Goal: Task Accomplishment & Management: Manage account settings

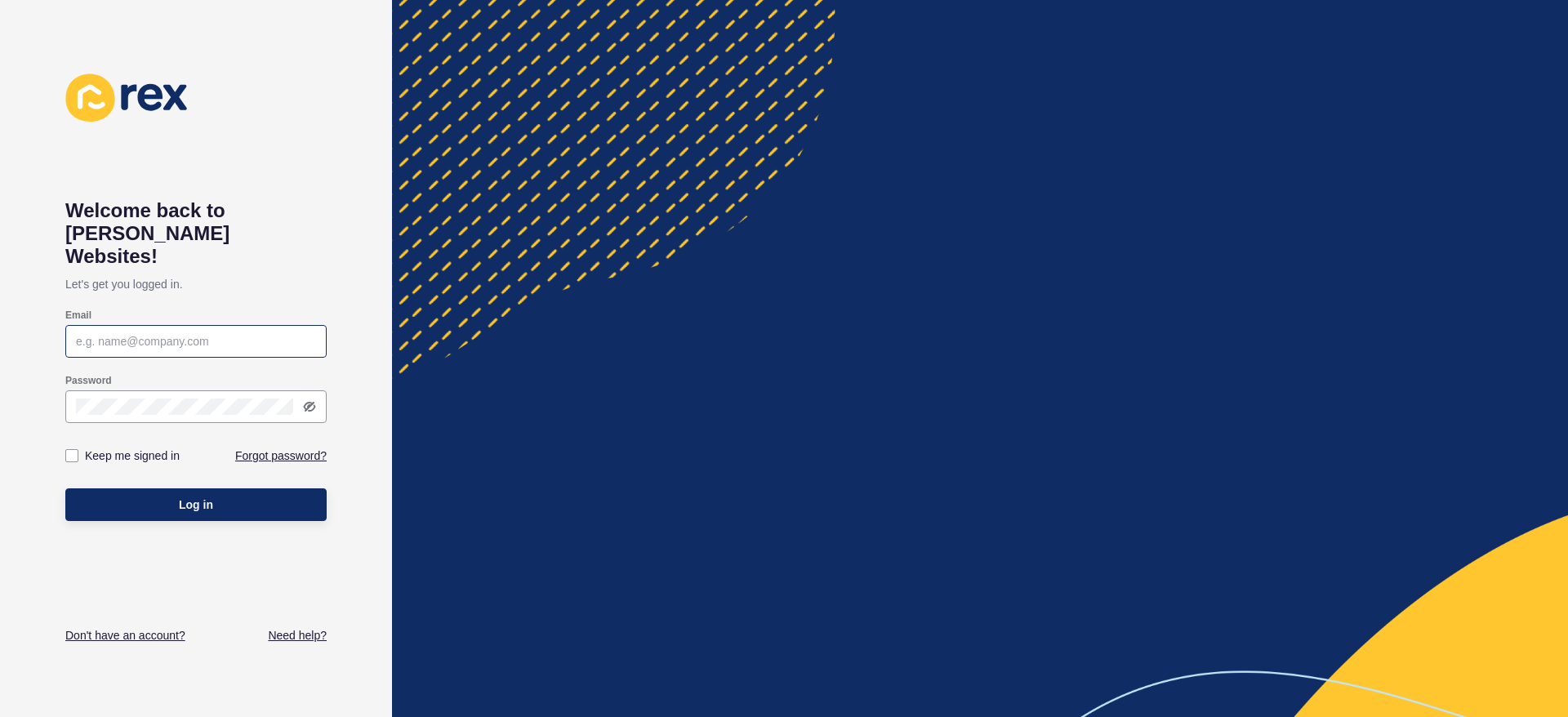
drag, startPoint x: 211, startPoint y: 296, endPoint x: 213, endPoint y: 308, distance: 12.2
click at [212, 309] on div "Email" at bounding box center [196, 315] width 261 height 13
click at [213, 325] on div at bounding box center [196, 341] width 261 height 33
click at [214, 325] on div at bounding box center [196, 341] width 261 height 33
click at [248, 448] on link "Forgot password?" at bounding box center [281, 456] width 92 height 16
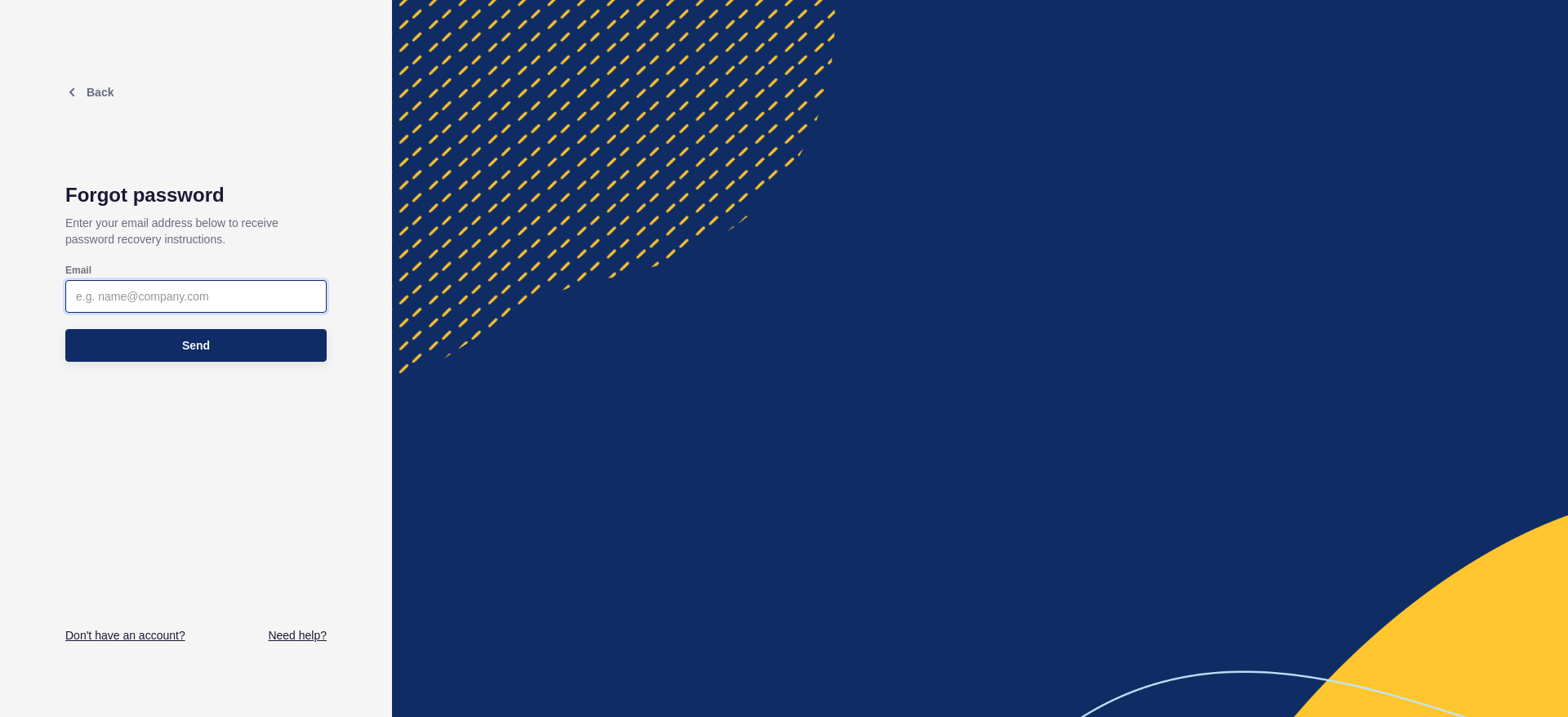
click at [197, 297] on input "Email" at bounding box center [196, 296] width 240 height 16
type input "[PERSON_NAME][EMAIL_ADDRESS][PERSON_NAME][DOMAIN_NAME]"
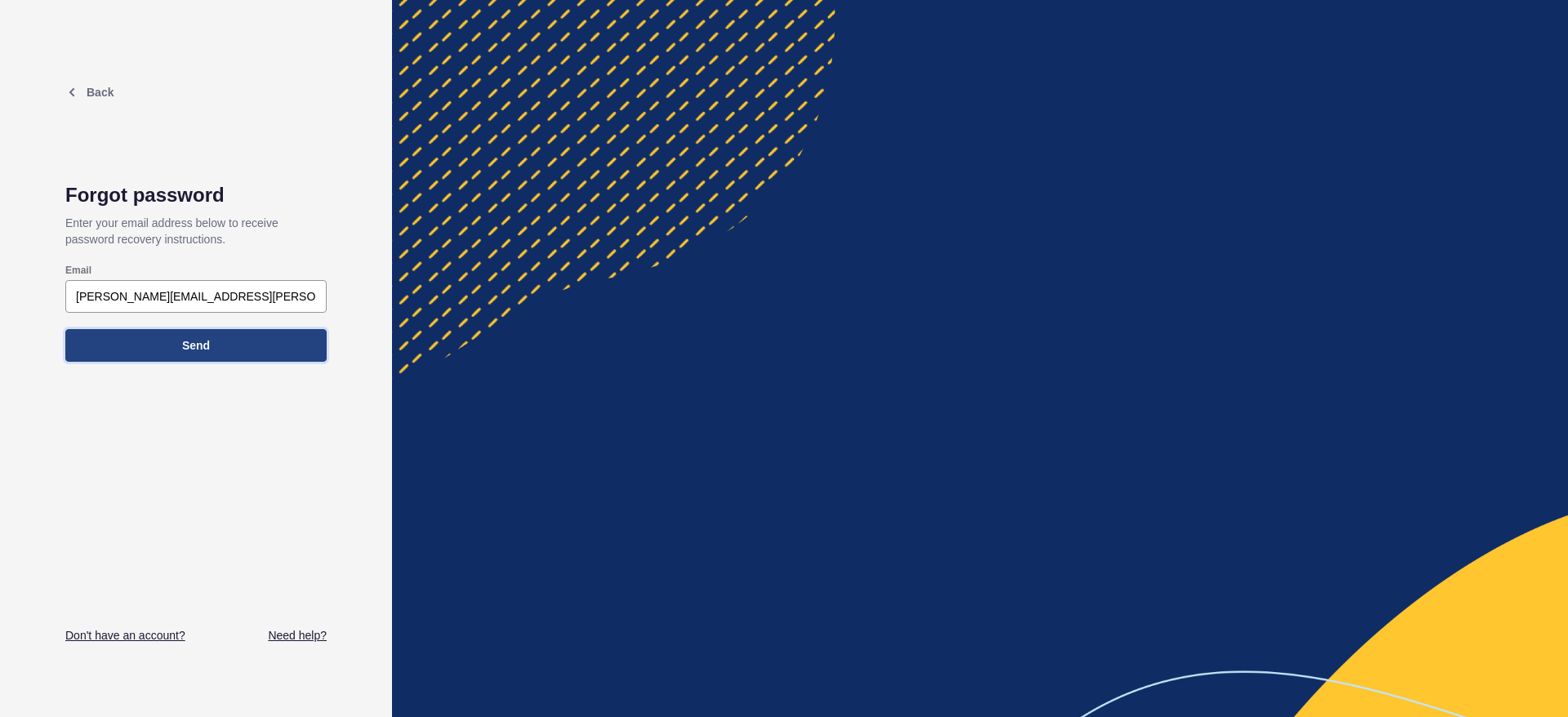
click at [193, 331] on button "Send" at bounding box center [196, 345] width 261 height 33
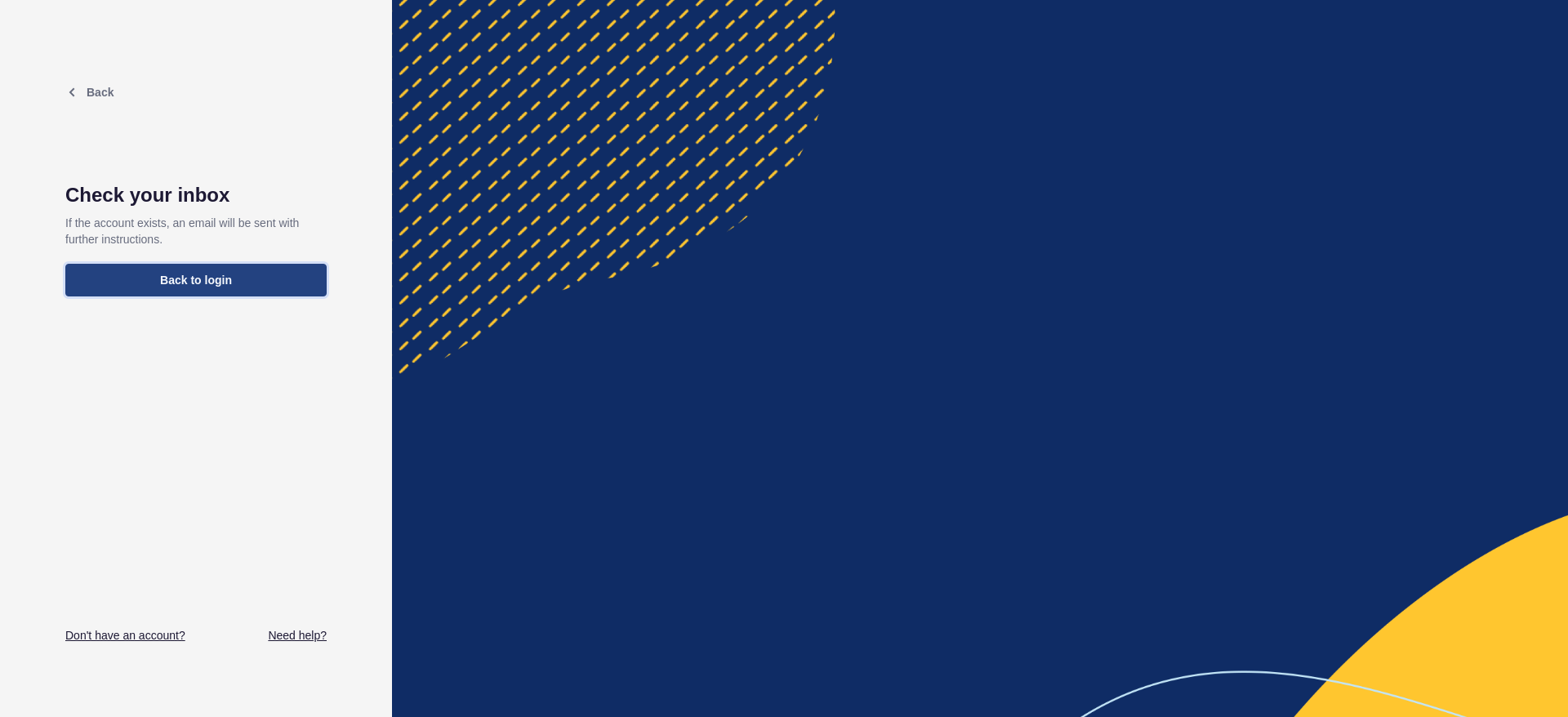
click at [306, 281] on button "Back to login" at bounding box center [196, 280] width 261 height 33
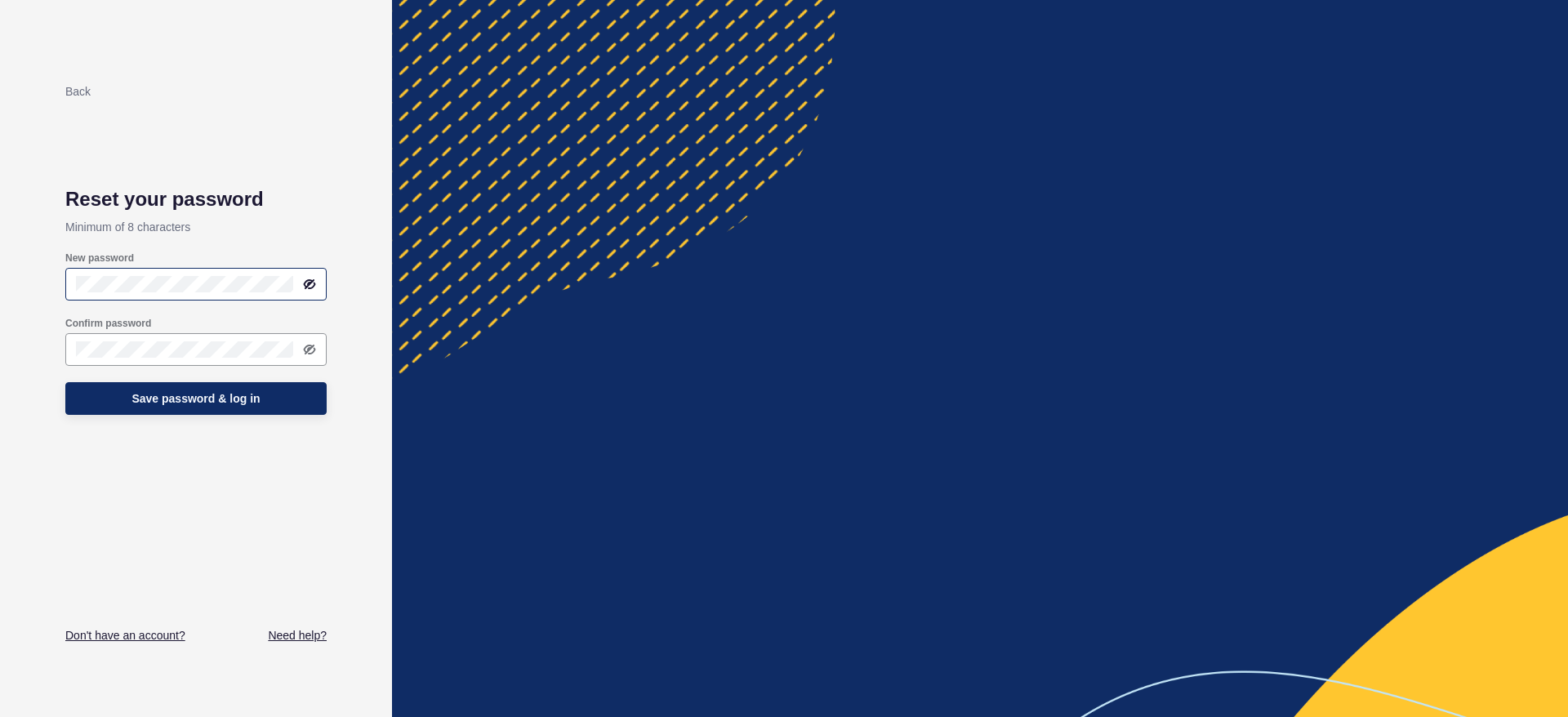
click at [185, 292] on div at bounding box center [196, 284] width 261 height 33
click at [234, 407] on button "Save password & log in" at bounding box center [196, 398] width 261 height 33
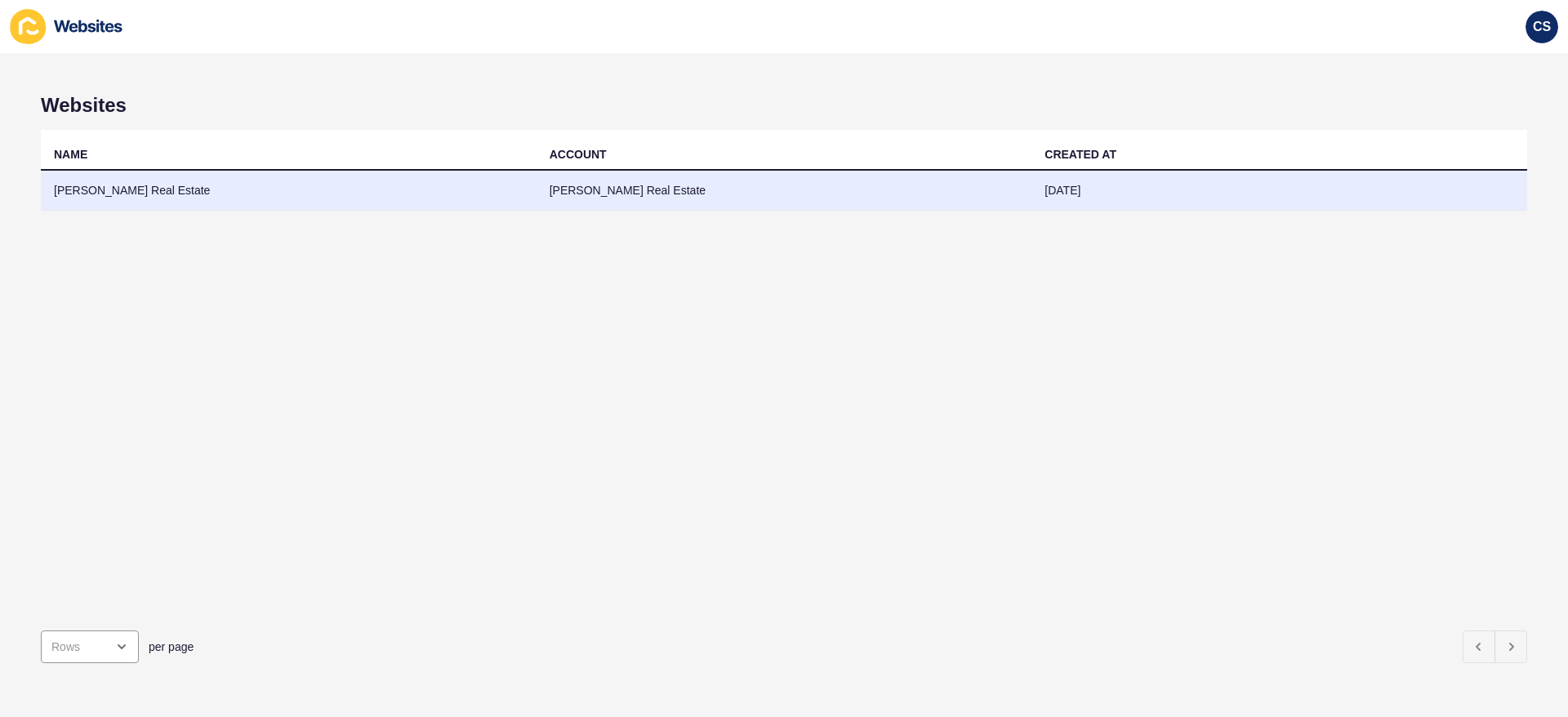
click at [585, 191] on td "Hoskins Real Estate" at bounding box center [784, 190] width 496 height 40
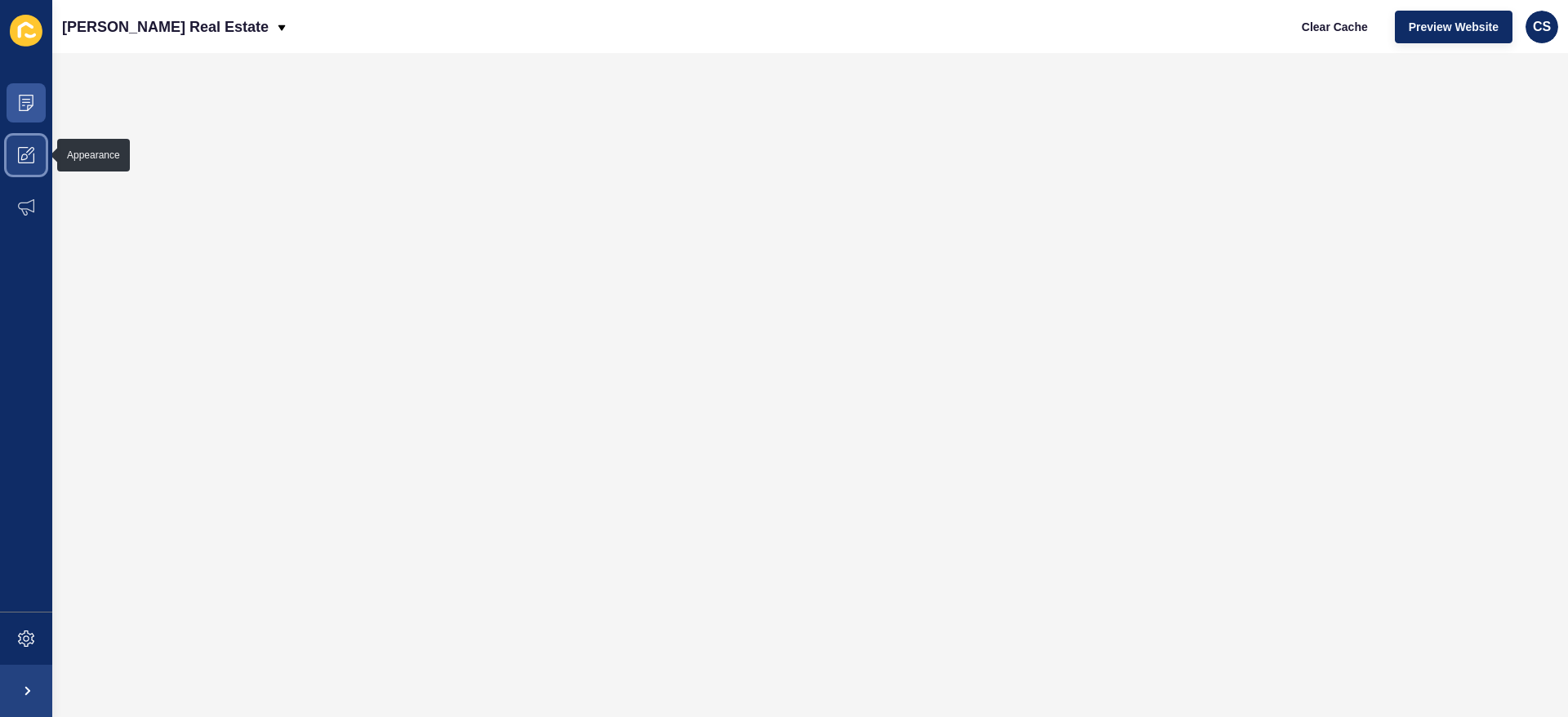
click at [19, 152] on icon at bounding box center [26, 155] width 16 height 16
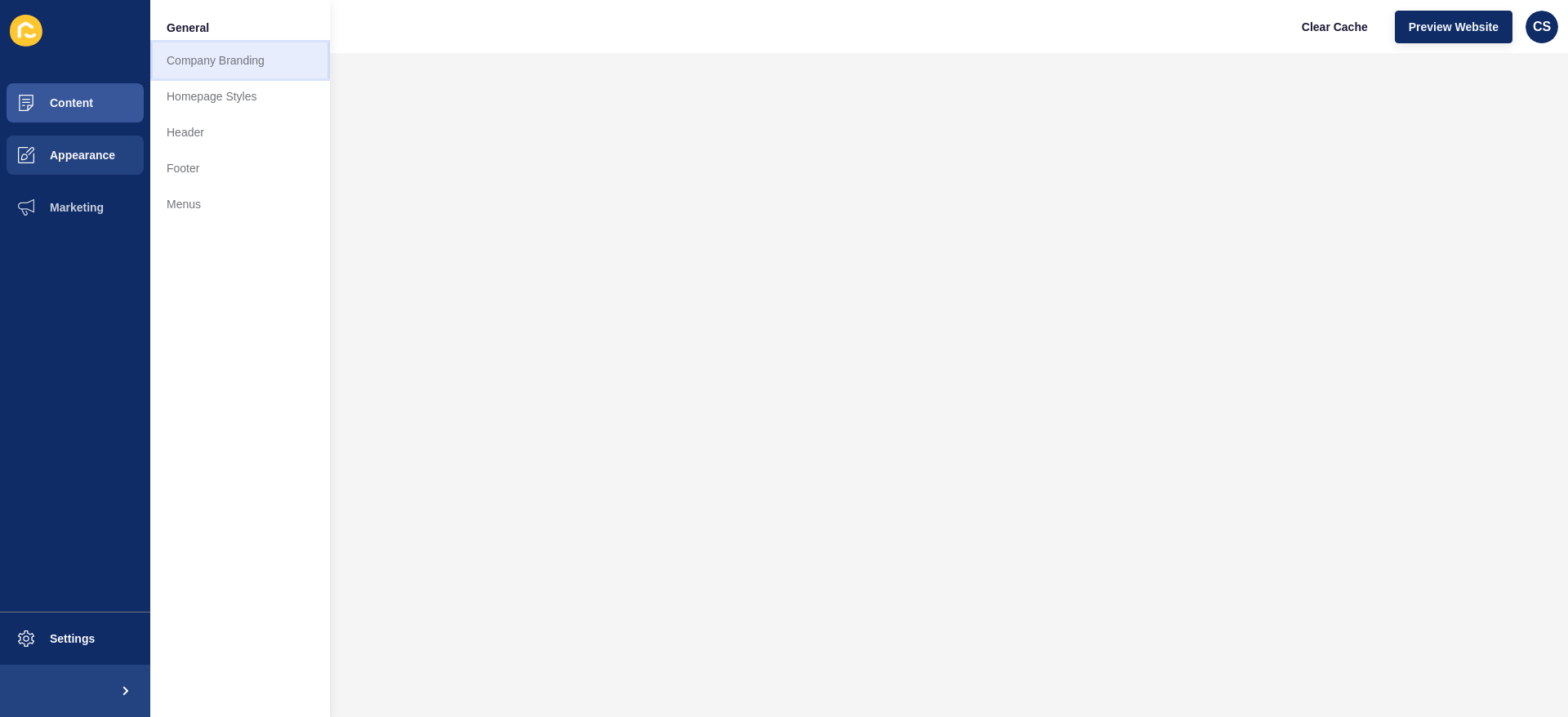
click at [240, 56] on link "Company Branding" at bounding box center [240, 61] width 180 height 36
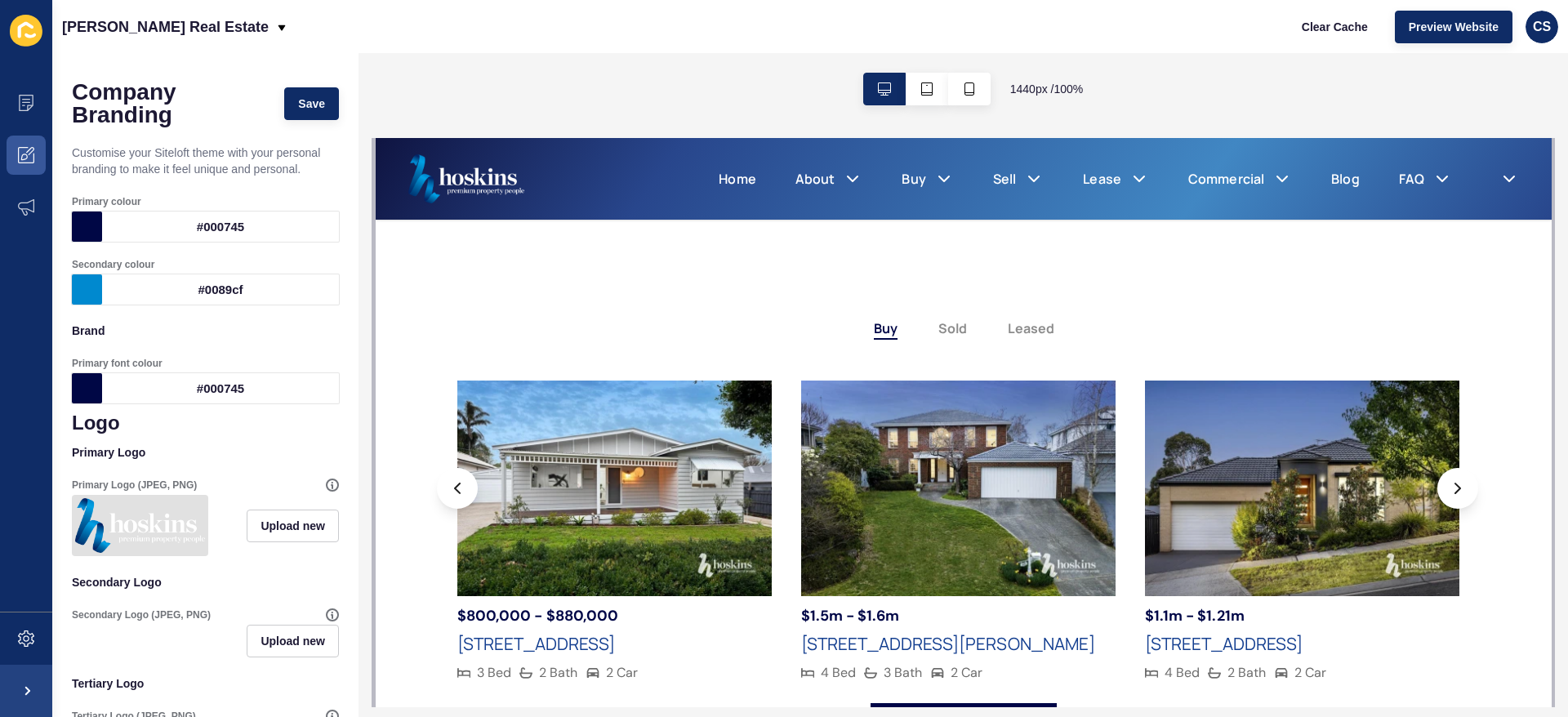
scroll to position [797, 0]
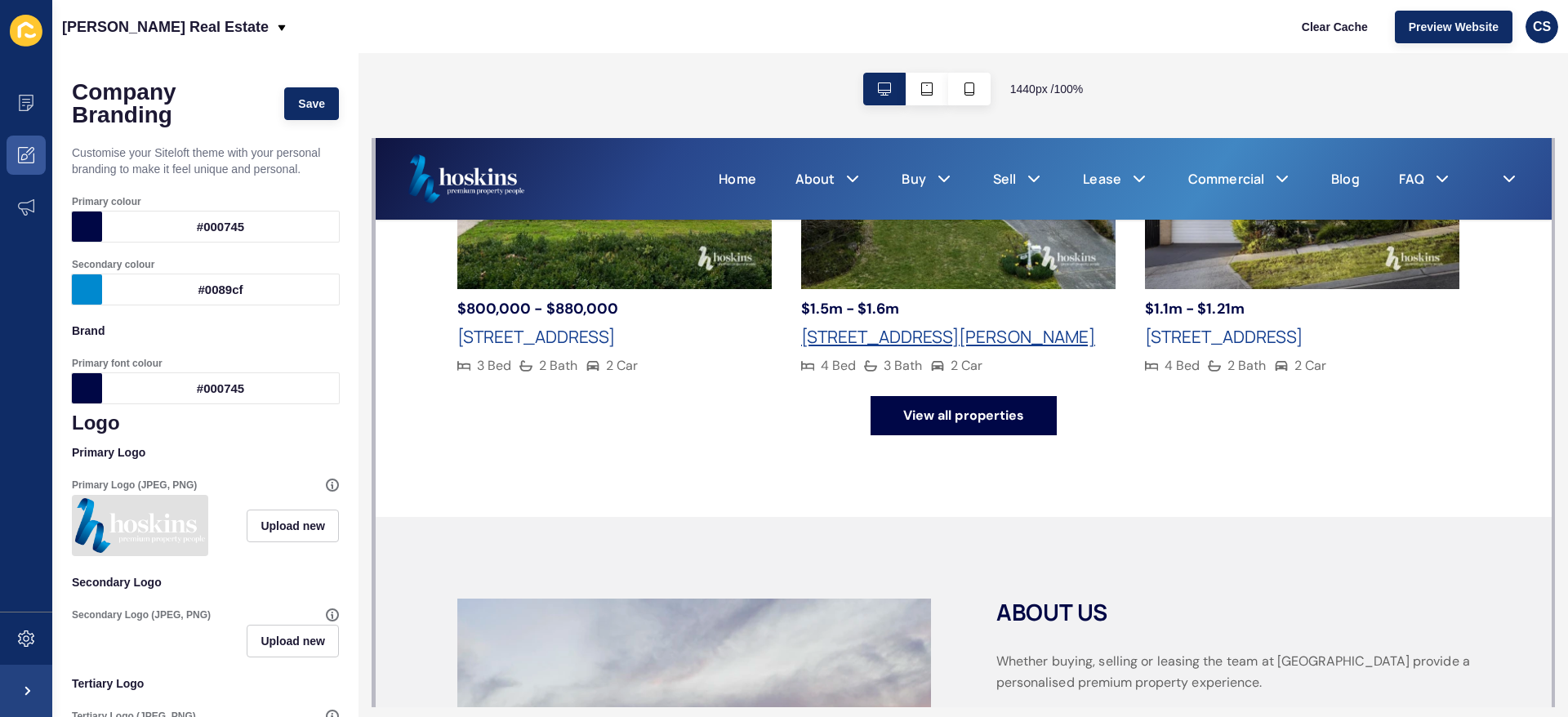
click at [1017, 336] on h4 "33 Crawley Grove, Ringwood North VIC 3134" at bounding box center [948, 337] width 294 height 20
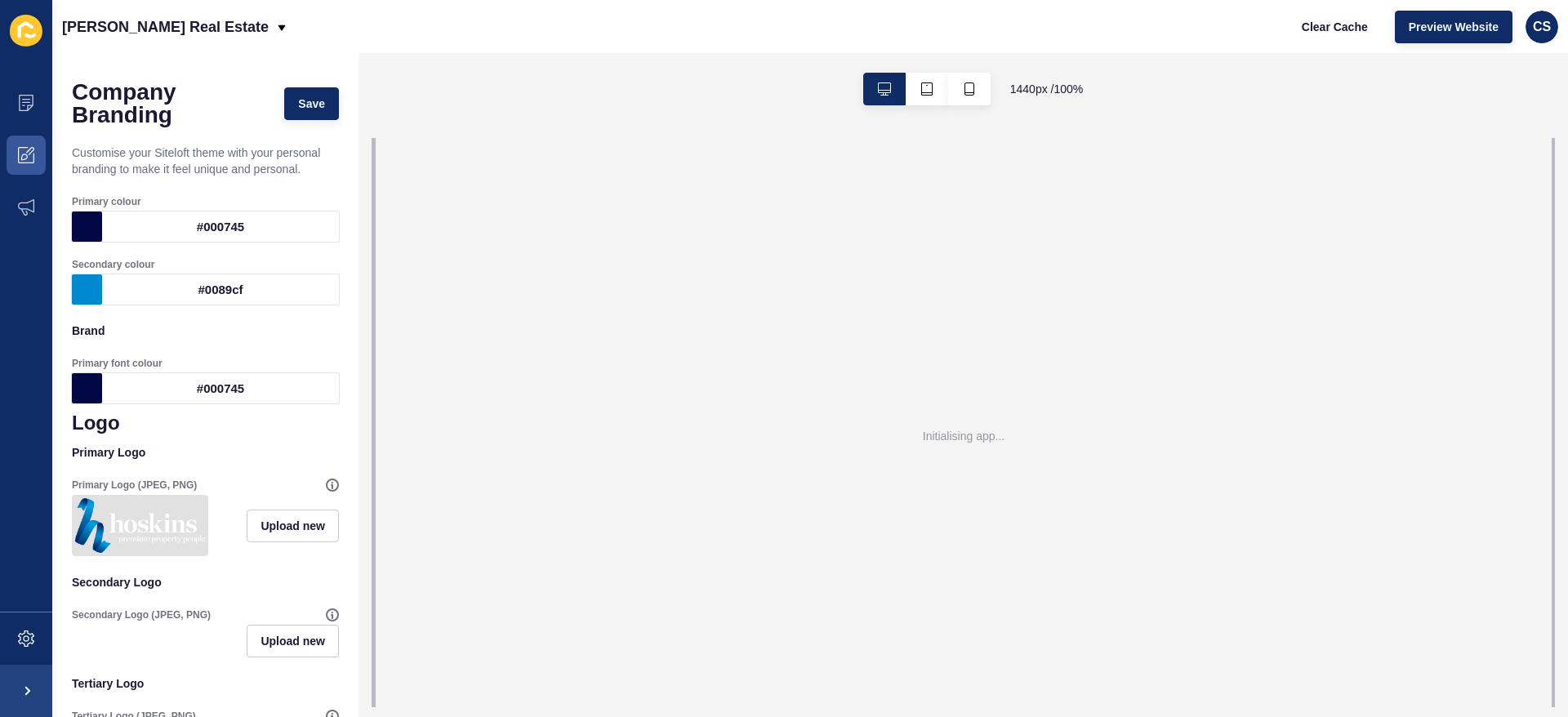
scroll to position [0, 0]
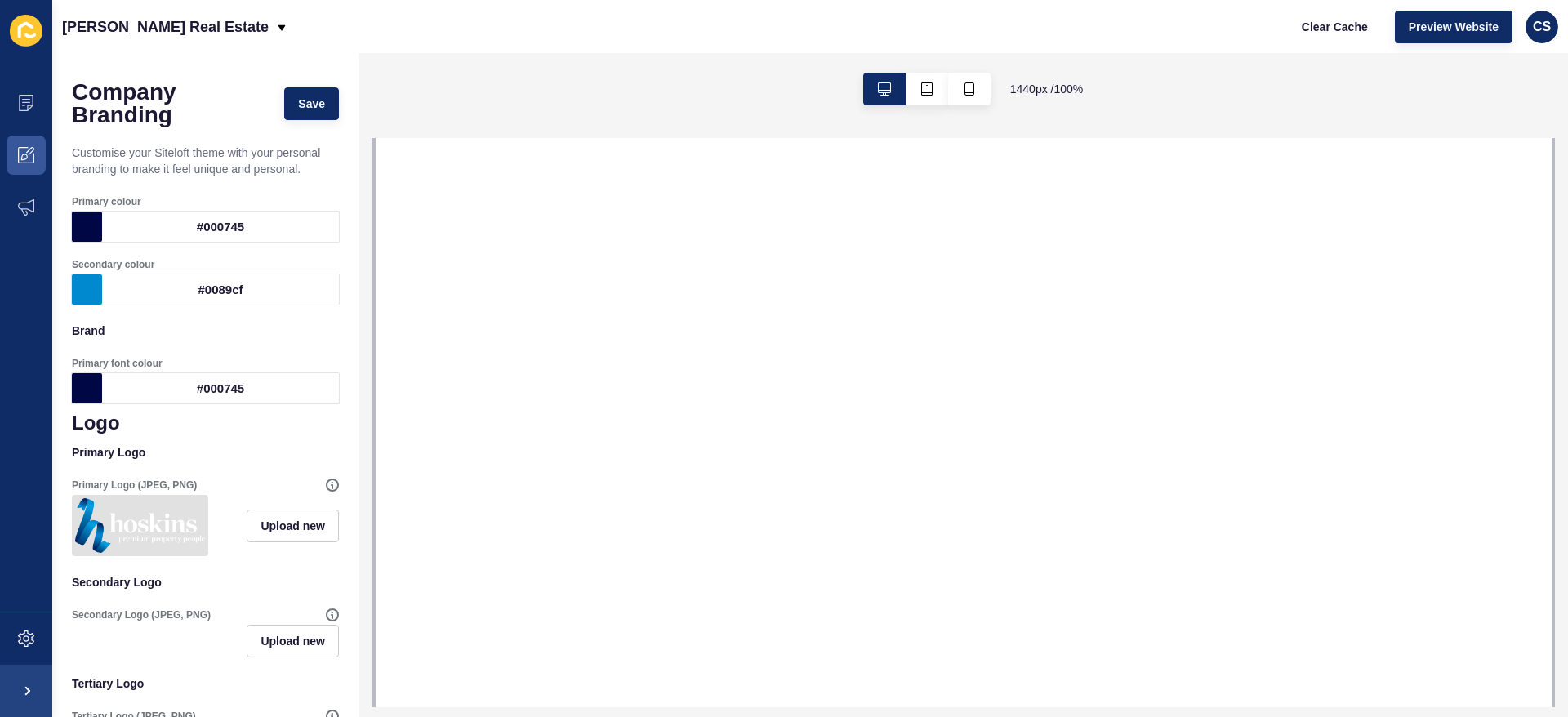
select select
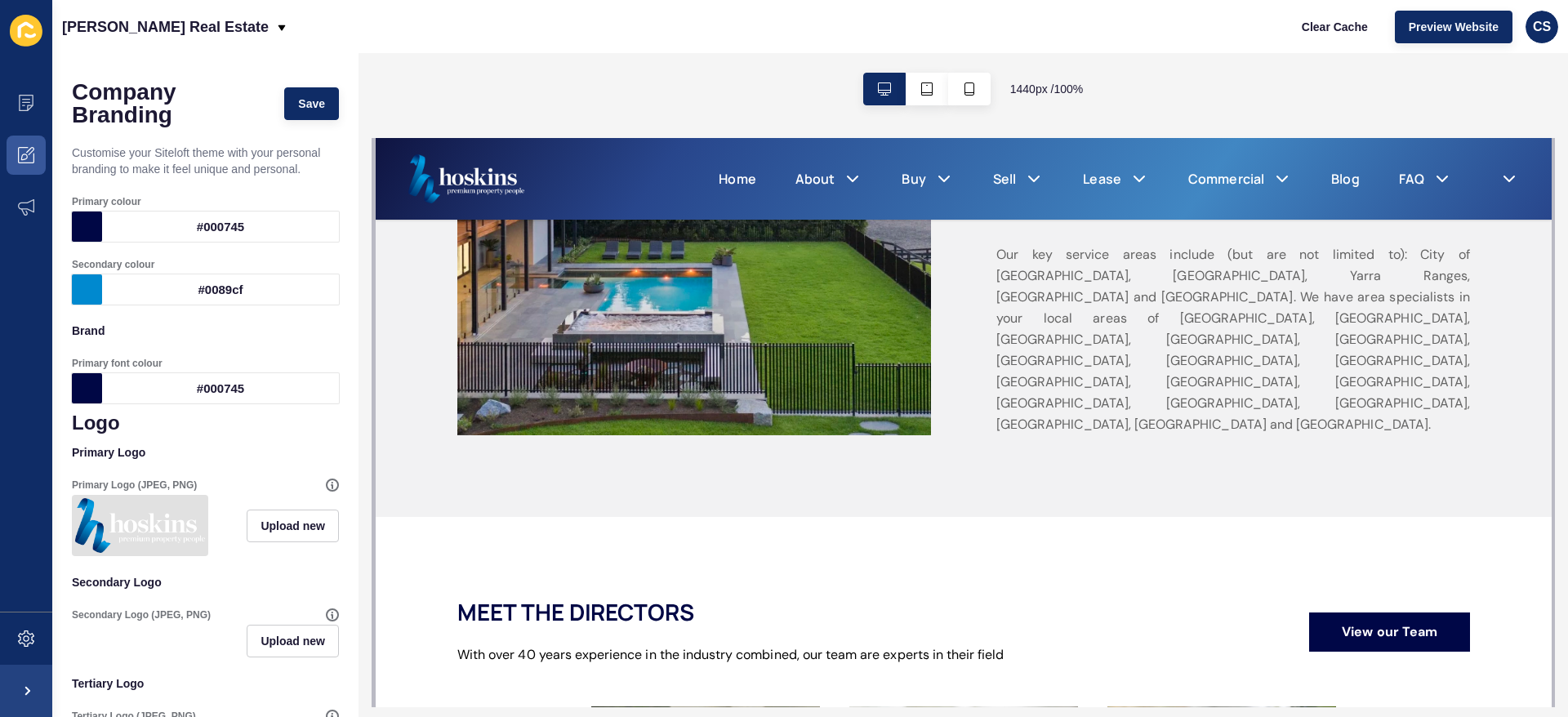
scroll to position [1532, 0]
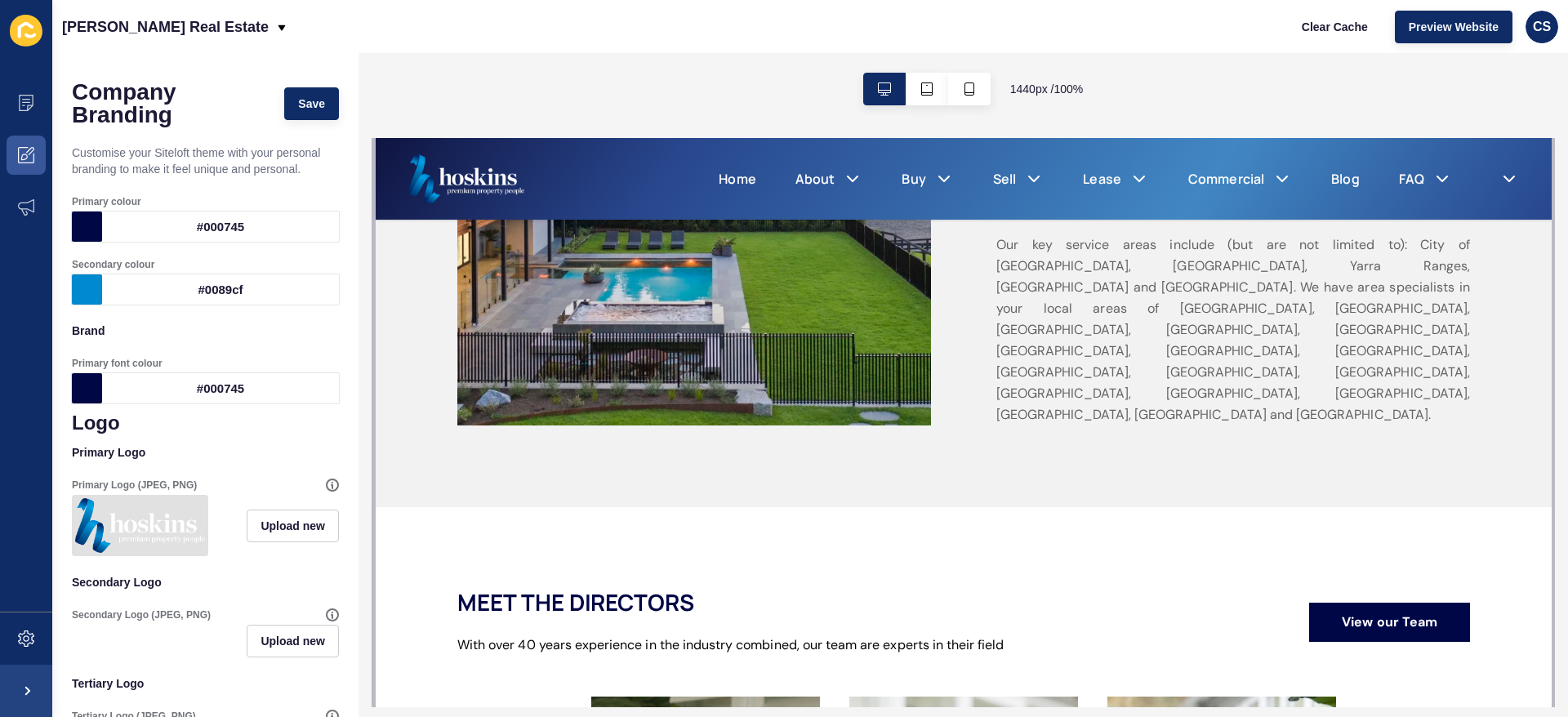
click at [1087, 342] on p "Whether buying, selling or leasing the team at Hoskins provide a personalised p…" at bounding box center [1232, 171] width 474 height 510
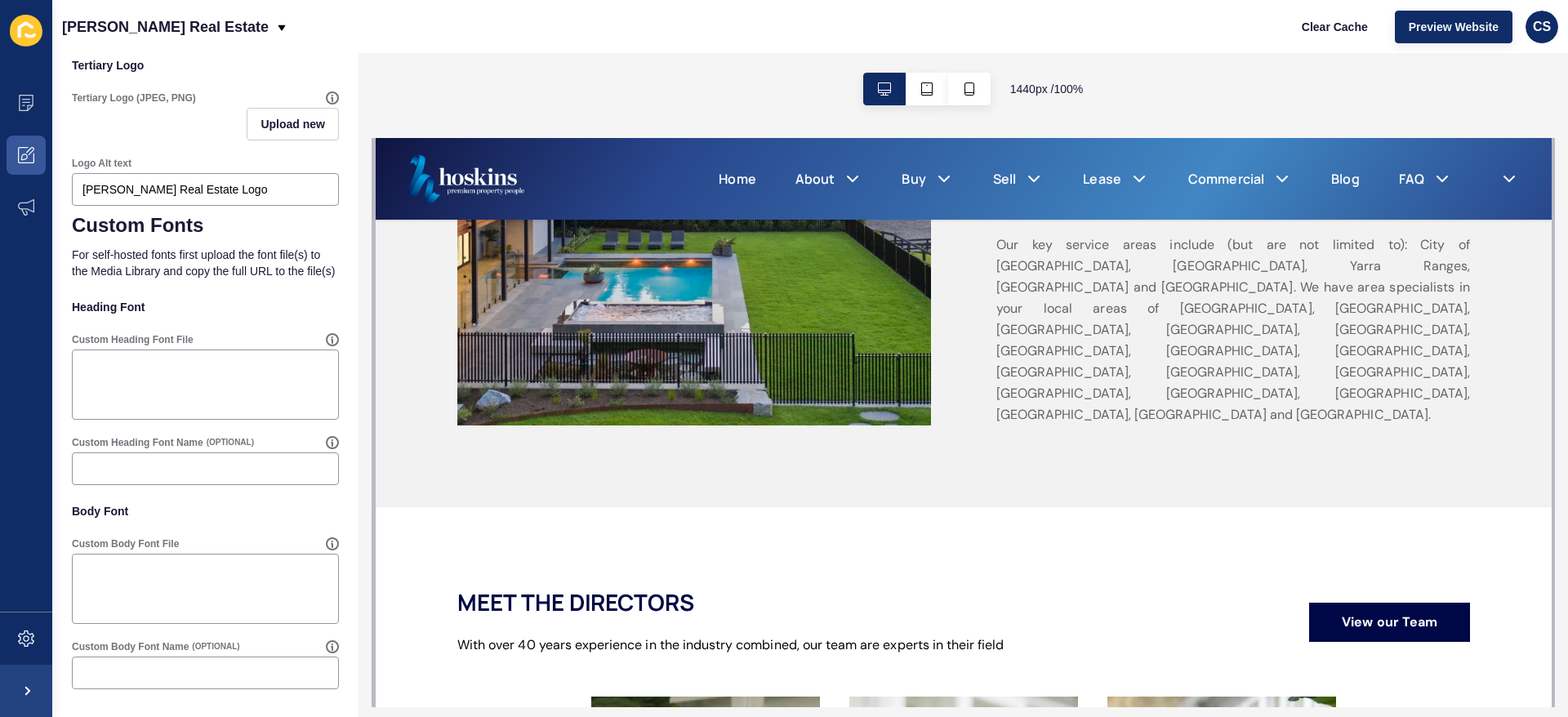
scroll to position [0, 0]
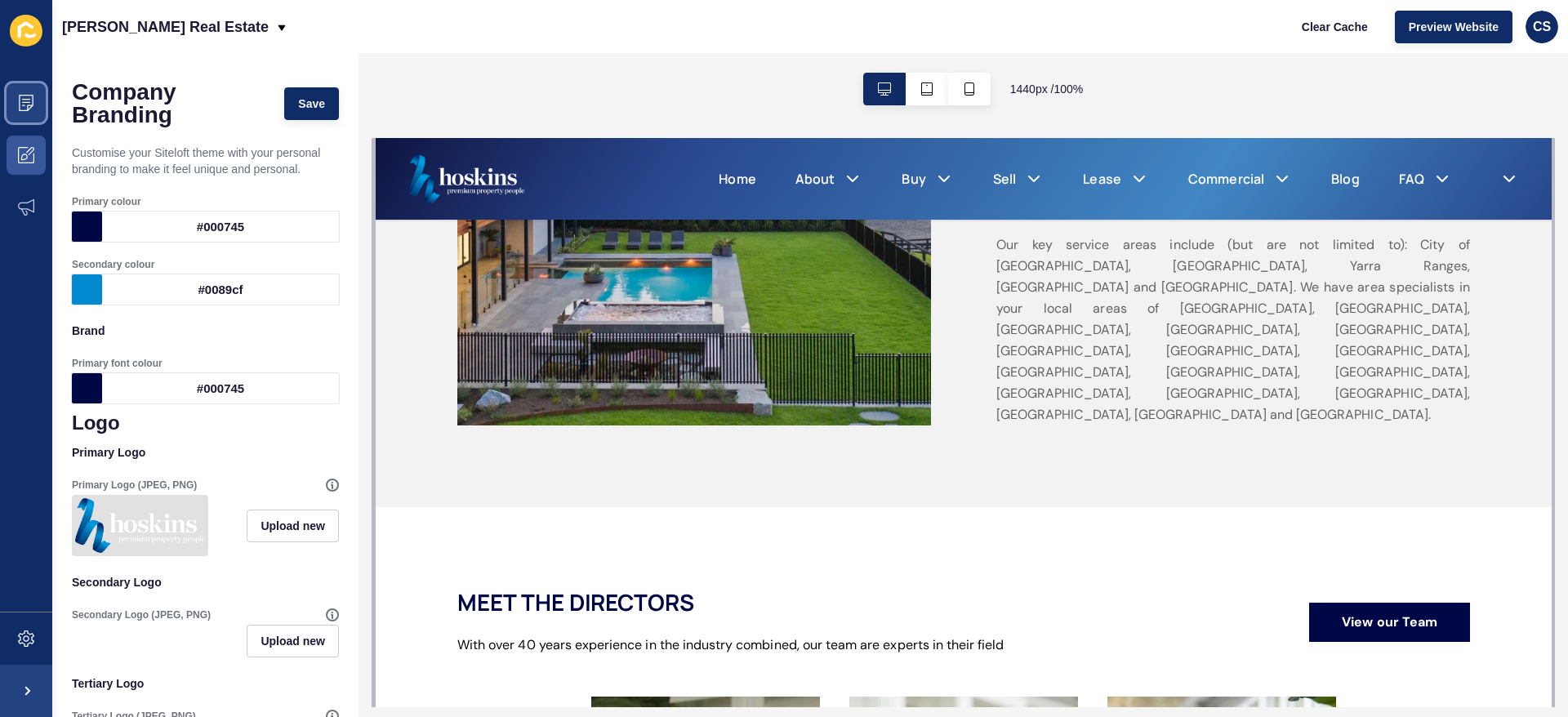
click at [21, 98] on icon at bounding box center [26, 103] width 16 height 16
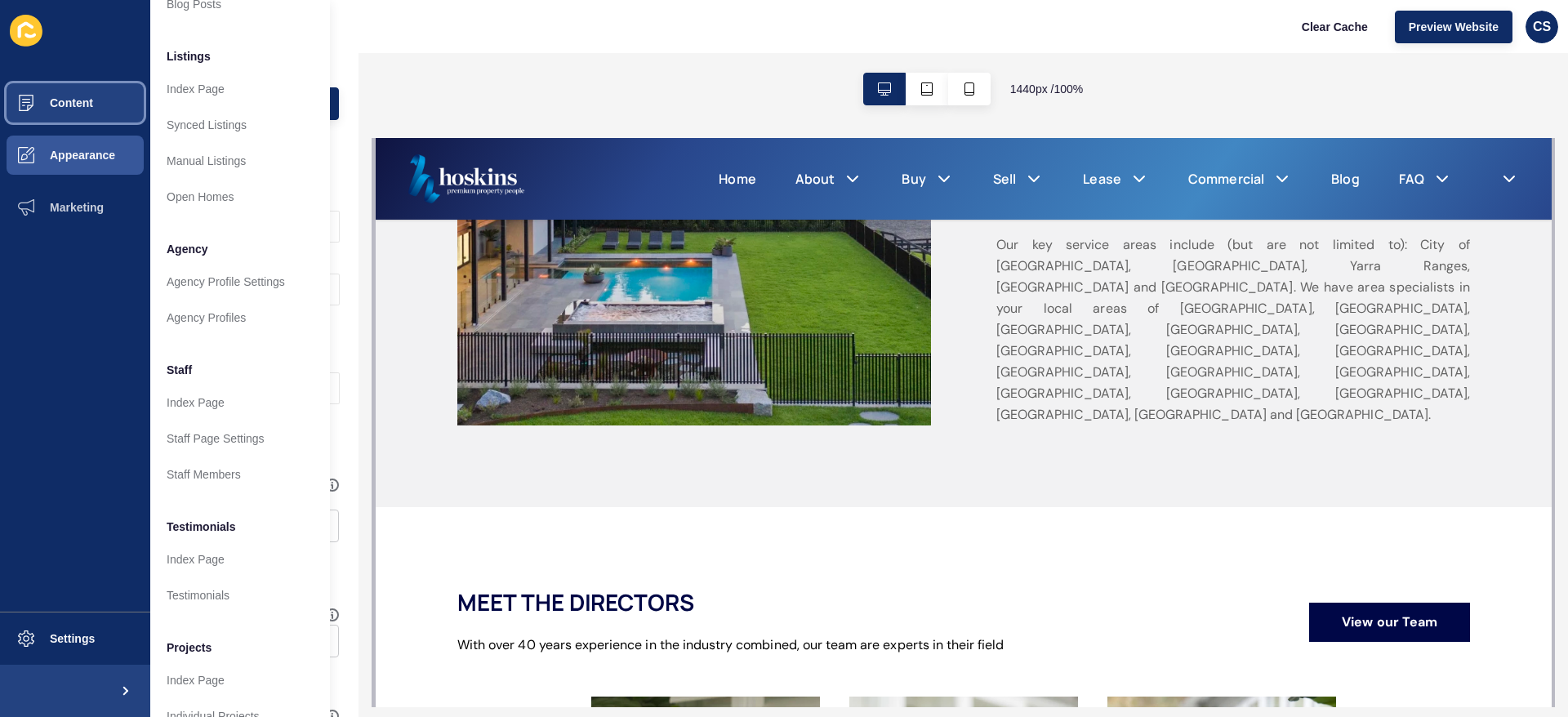
scroll to position [252, 0]
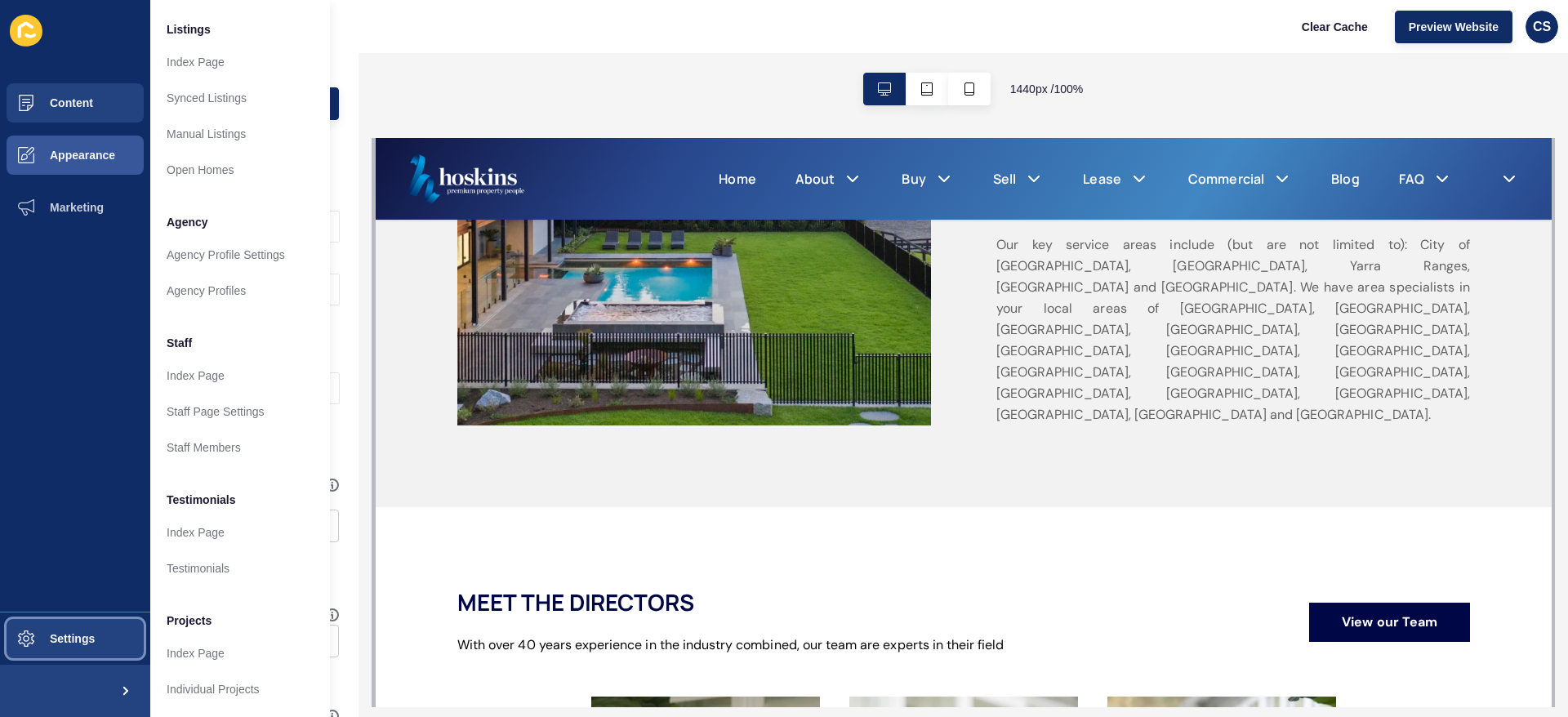
click at [88, 636] on span "Settings" at bounding box center [46, 638] width 97 height 13
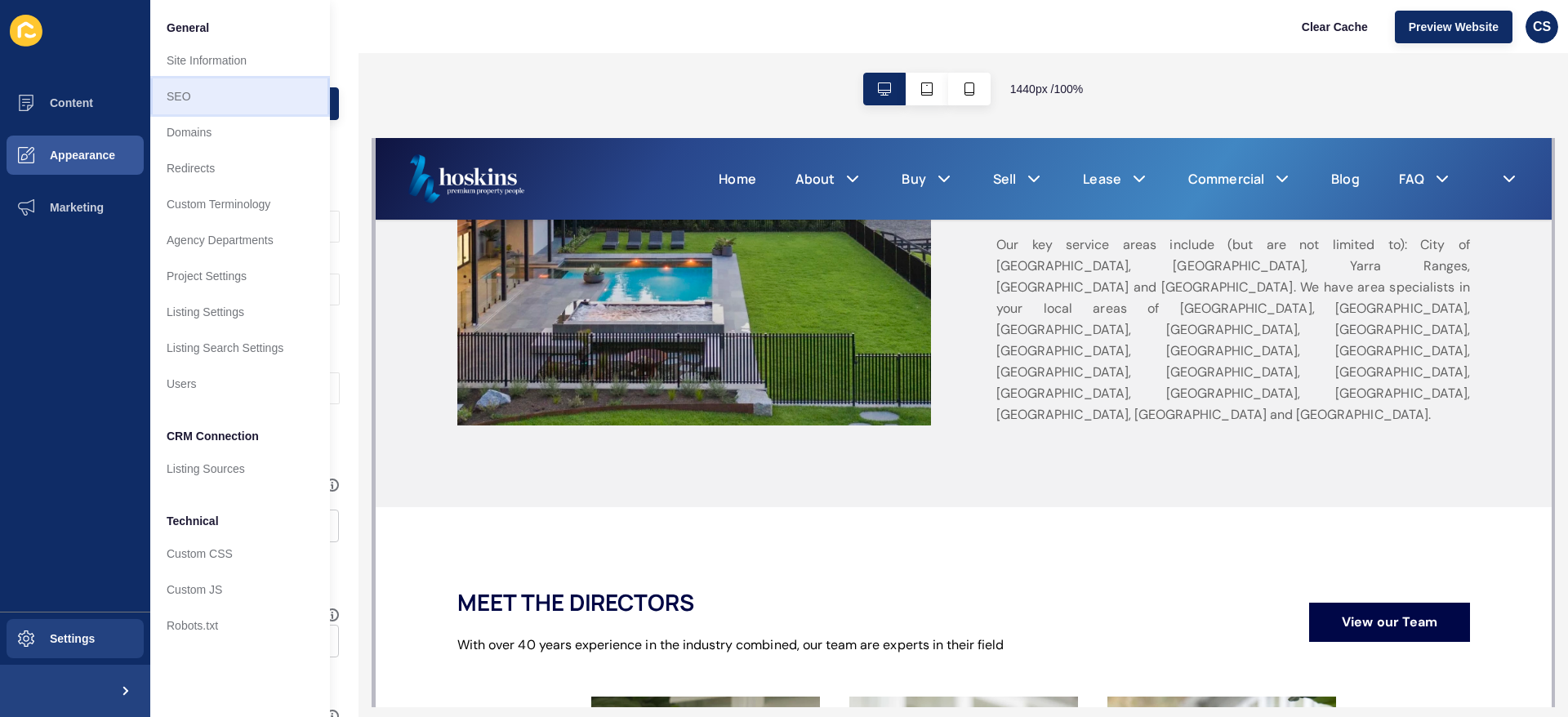
click at [199, 93] on link "SEO" at bounding box center [240, 97] width 180 height 36
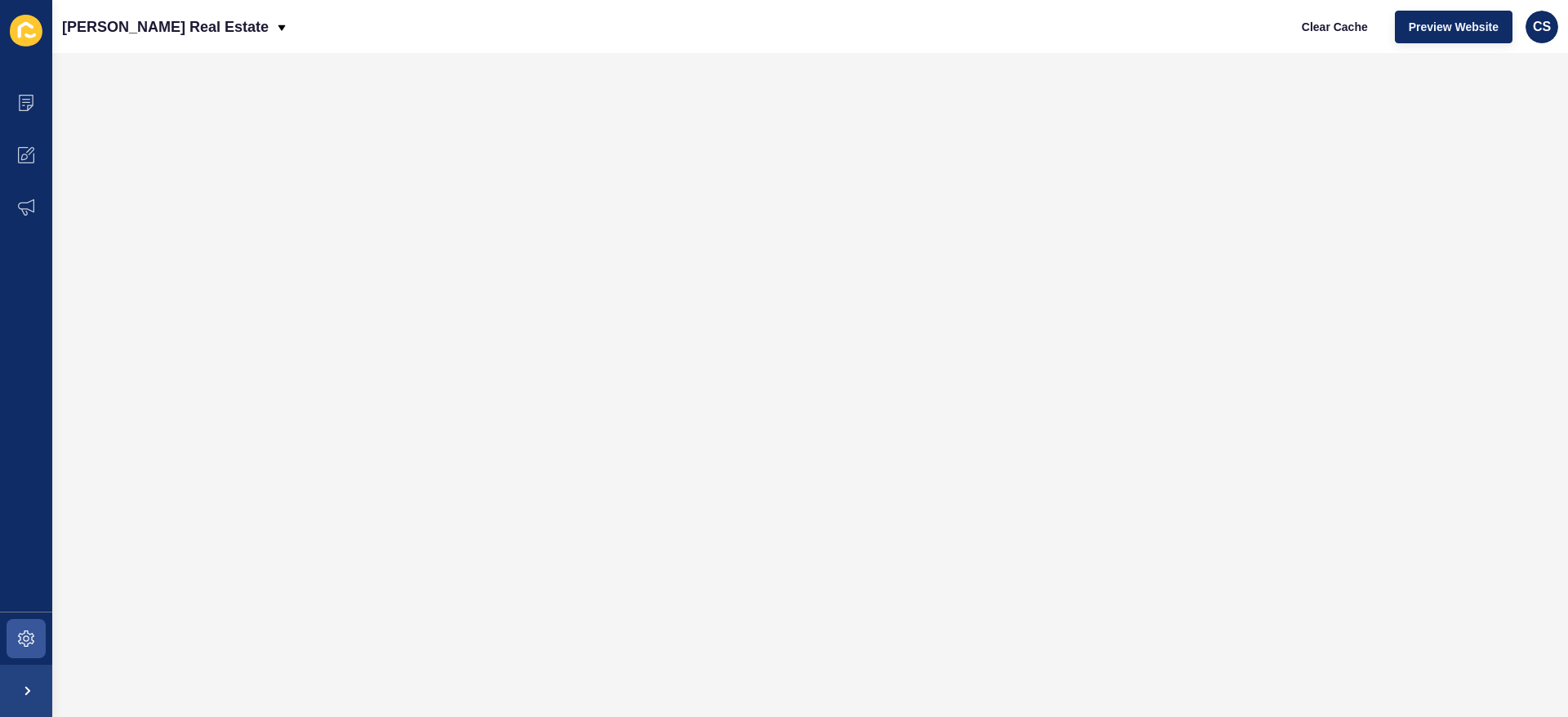
drag, startPoint x: 1560, startPoint y: 30, endPoint x: 1552, endPoint y: 31, distance: 8.1
click at [1556, 31] on div "Clear Cache Preview Website CS" at bounding box center [1423, 27] width 283 height 46
click at [1551, 31] on span "CS" at bounding box center [1542, 27] width 18 height 16
click at [1532, 102] on link "Contact Support" at bounding box center [1501, 101] width 120 height 36
